Goal: Book appointment/travel/reservation

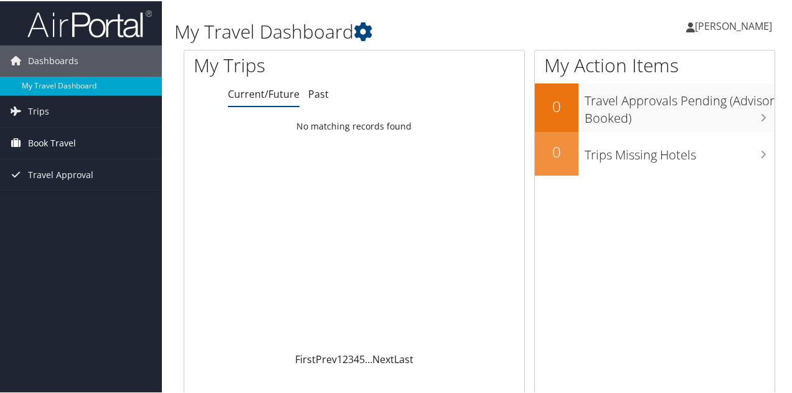
click at [72, 133] on span "Book Travel" at bounding box center [52, 141] width 48 height 31
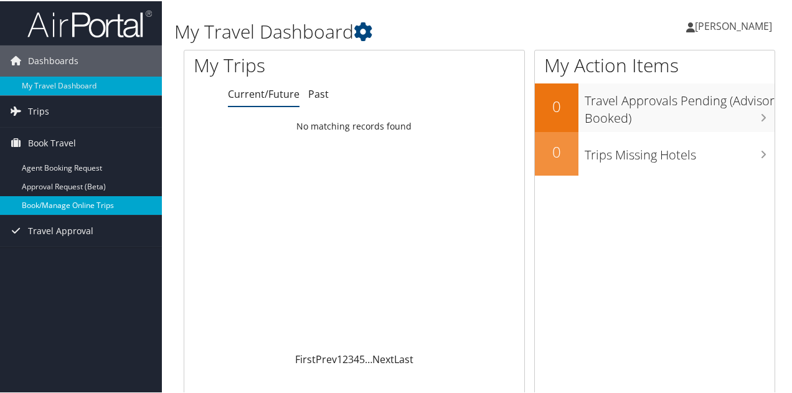
click at [60, 209] on link "Book/Manage Online Trips" at bounding box center [81, 204] width 162 height 19
